Goal: Find specific page/section: Find specific page/section

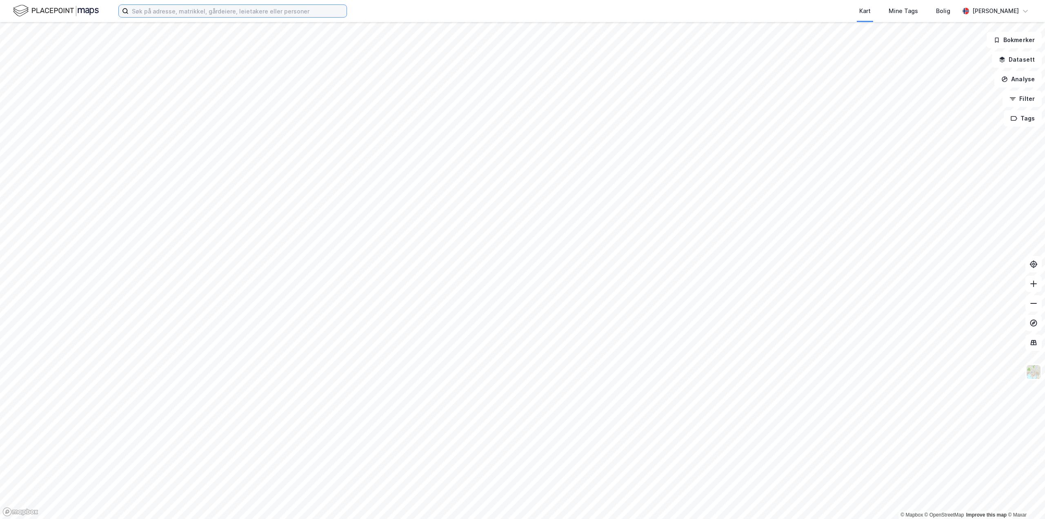
click at [195, 12] on input at bounding box center [238, 11] width 218 height 12
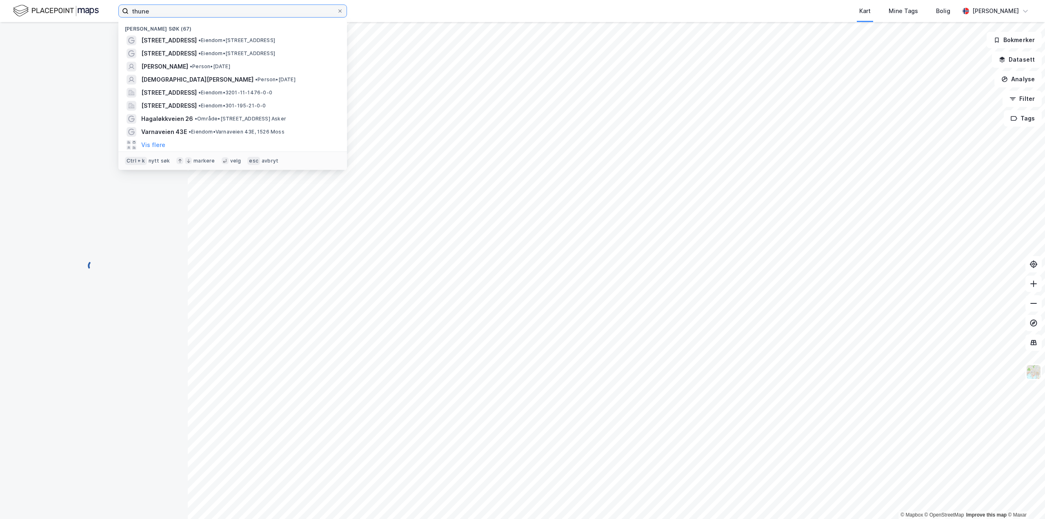
type input "thune"
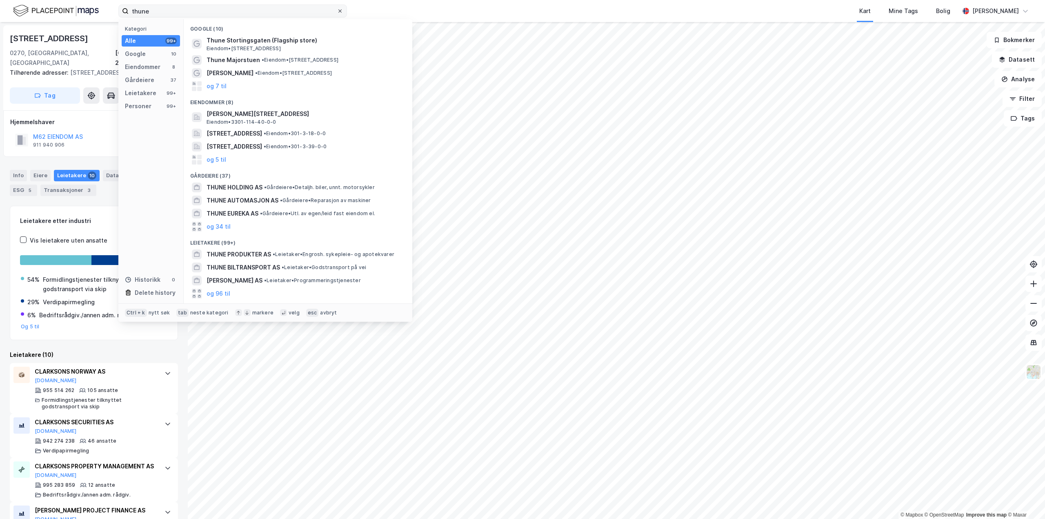
click at [340, 11] on icon at bounding box center [340, 11] width 5 height 5
click at [337, 11] on input "thune" at bounding box center [233, 11] width 208 height 12
